Goal: Find specific page/section: Find specific page/section

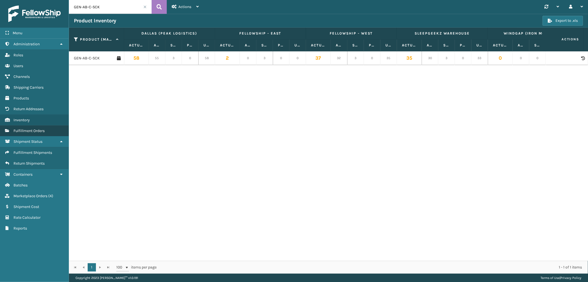
click at [42, 129] on span "Fulfillment Orders" at bounding box center [29, 130] width 31 height 5
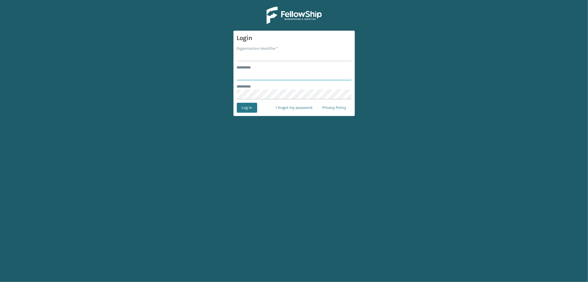
type input "*********"
click at [272, 55] on input "Organization Identifier *" at bounding box center [294, 56] width 115 height 10
type input "SleepGeekz"
click at [252, 106] on button "Log In" at bounding box center [247, 108] width 20 height 10
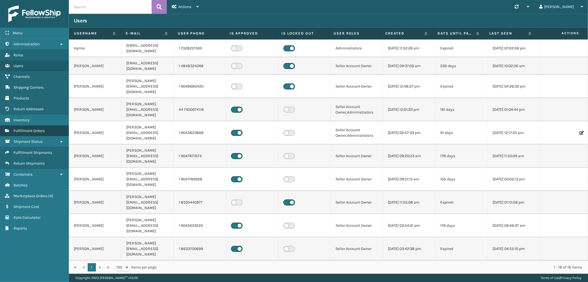
click at [28, 128] on span "Fulfillment Orders" at bounding box center [29, 130] width 31 height 5
